Goal: Task Accomplishment & Management: Manage account settings

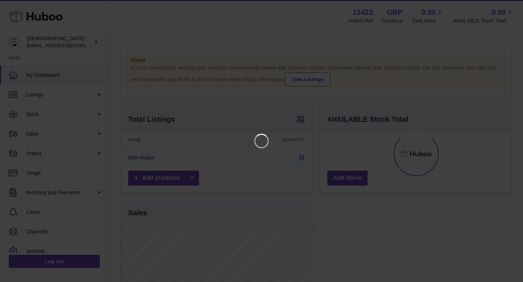
scroll to position [113, 191]
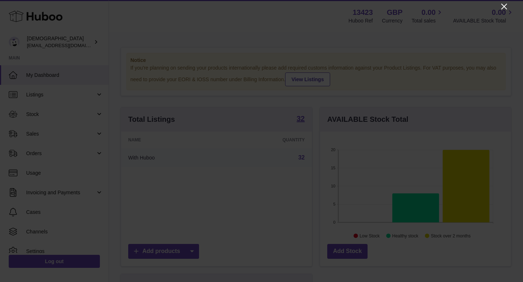
click at [505, 5] on icon "Close" at bounding box center [504, 7] width 6 height 6
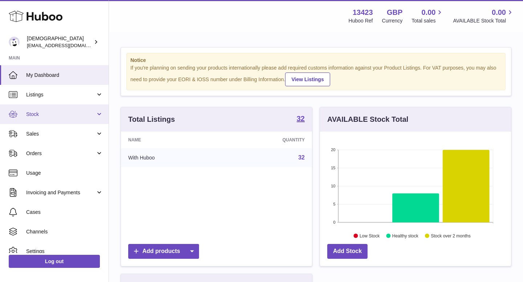
click at [41, 121] on link "Stock" at bounding box center [54, 115] width 109 height 20
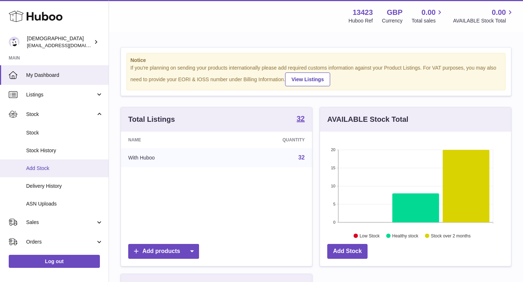
click at [49, 171] on span "Add Stock" at bounding box center [64, 168] width 77 height 7
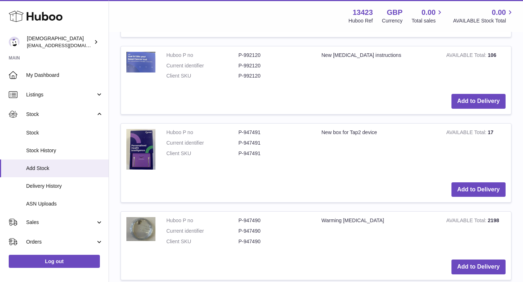
scroll to position [691, 0]
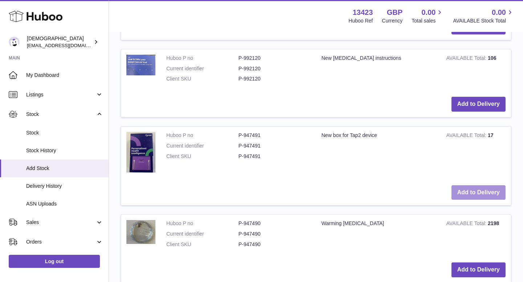
click at [472, 194] on button "Add to Delivery" at bounding box center [478, 193] width 54 height 15
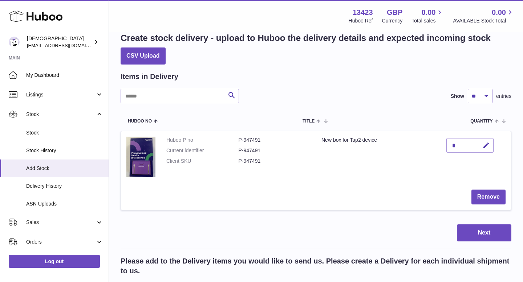
scroll to position [0, 0]
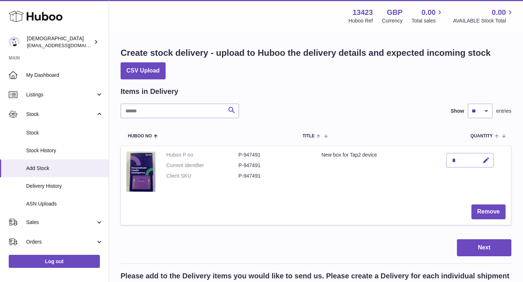
click at [470, 159] on div "*" at bounding box center [469, 160] width 47 height 15
click at [486, 160] on icon "button" at bounding box center [486, 161] width 8 height 8
type input "***"
click at [485, 251] on button "Next" at bounding box center [484, 248] width 54 height 17
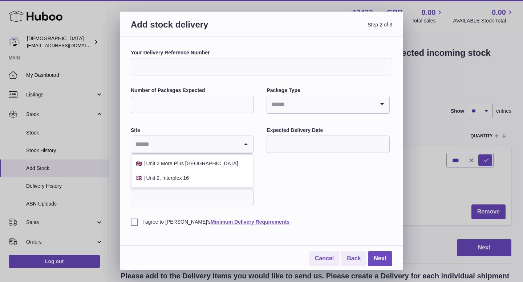
click at [238, 142] on div "Loading..." at bounding box center [192, 144] width 122 height 17
click at [188, 163] on li "🇬🇧 | Unit 2 More Plus Central Park" at bounding box center [191, 164] width 121 height 15
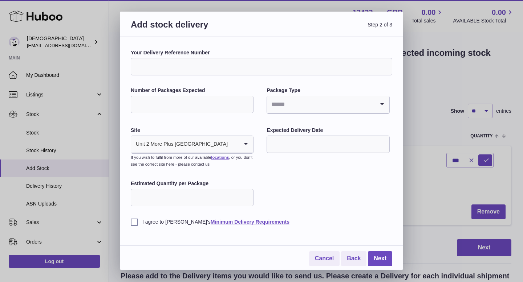
click at [171, 100] on input "Number of Packages Expected" at bounding box center [192, 104] width 123 height 17
type input "*"
click at [293, 98] on input "Search for option" at bounding box center [320, 104] width 107 height 17
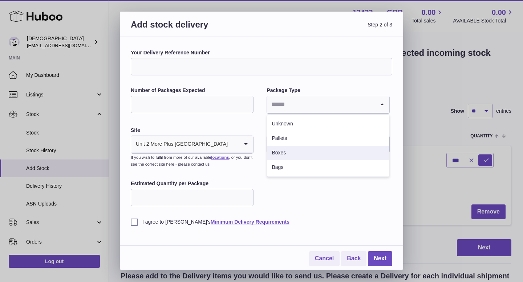
click at [281, 150] on li "Boxes" at bounding box center [327, 153] width 121 height 15
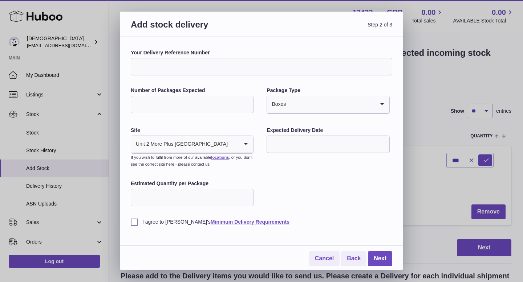
click at [281, 150] on input "text" at bounding box center [328, 144] width 123 height 17
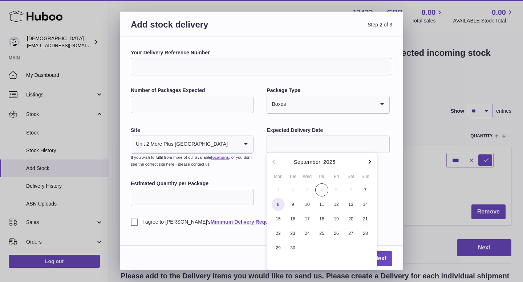
click at [277, 207] on span "8" at bounding box center [278, 204] width 13 height 13
type input "**********"
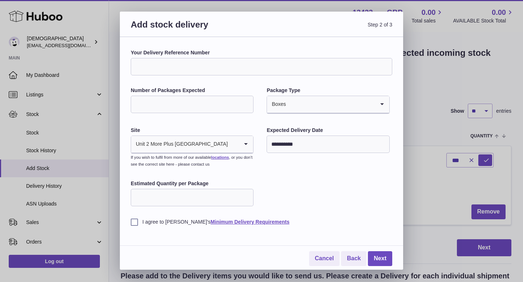
click at [217, 199] on input "Estimated Quantity per Package" at bounding box center [192, 197] width 123 height 17
type input "**"
click at [134, 224] on label "I agree to Huboo's Minimum Delivery Requirements" at bounding box center [261, 222] width 261 height 7
click at [375, 262] on link "Next" at bounding box center [380, 259] width 24 height 15
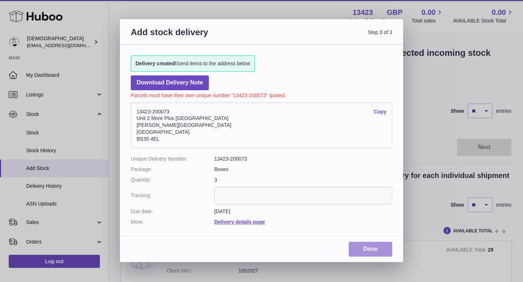
click at [363, 252] on link "Done" at bounding box center [371, 249] width 44 height 15
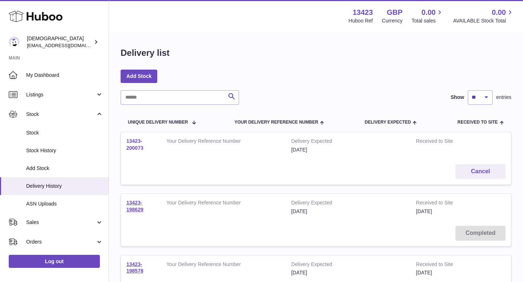
click at [133, 147] on link "13423-200073" at bounding box center [134, 144] width 17 height 13
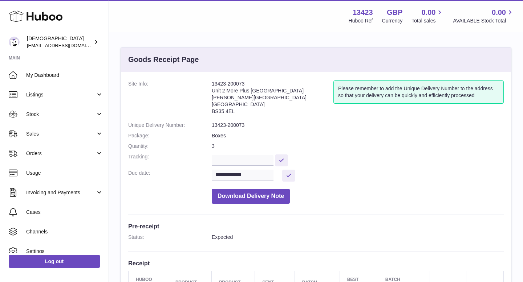
drag, startPoint x: 212, startPoint y: 84, endPoint x: 237, endPoint y: 113, distance: 38.1
click at [237, 113] on address "13423-200073 Unit 2 More [GEOGRAPHIC_DATA][STREET_ADDRESS][PERSON_NAME]" at bounding box center [273, 100] width 122 height 38
copy address "13423-200073 Unit 2 More [GEOGRAPHIC_DATA][STREET_ADDRESS][PERSON_NAME]"
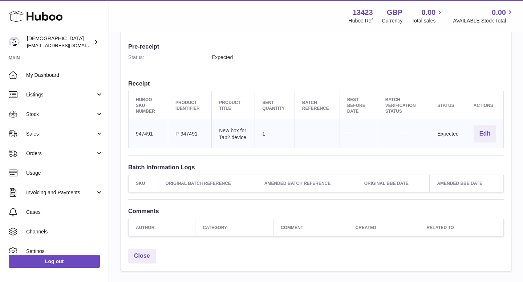
scroll to position [208, 0]
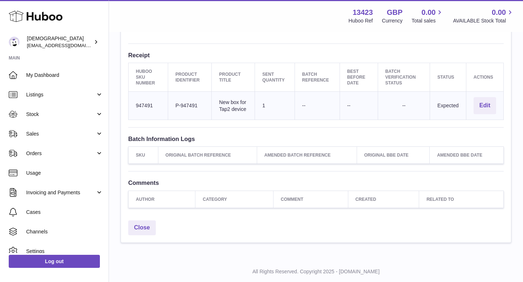
drag, startPoint x: 176, startPoint y: 105, endPoint x: 200, endPoint y: 107, distance: 24.4
click at [200, 107] on td "Client Identifier P-947491" at bounding box center [190, 106] width 44 height 28
copy td "P-947491"
